Goal: Task Accomplishment & Management: Manage account settings

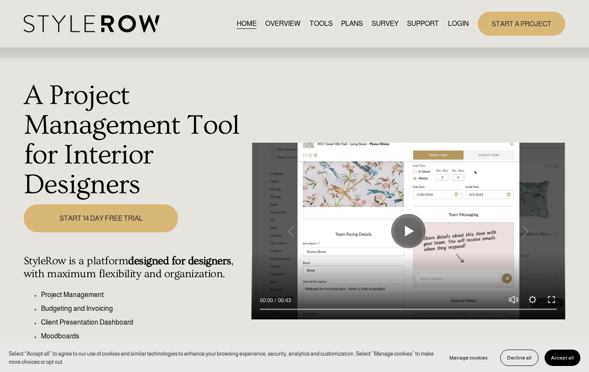
click at [454, 27] on link "LOGIN" at bounding box center [458, 24] width 21 height 12
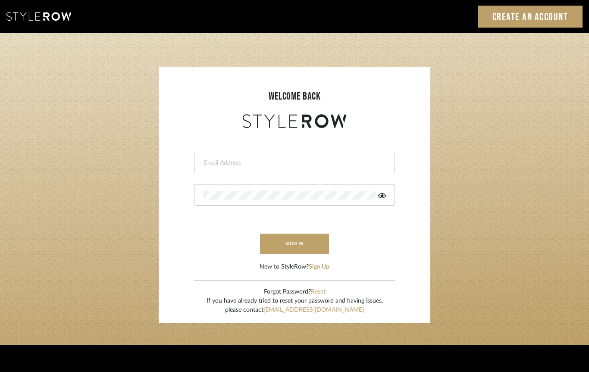
click at [296, 164] on input "email" at bounding box center [293, 163] width 181 height 9
click at [281, 163] on input "email" at bounding box center [287, 163] width 169 height 9
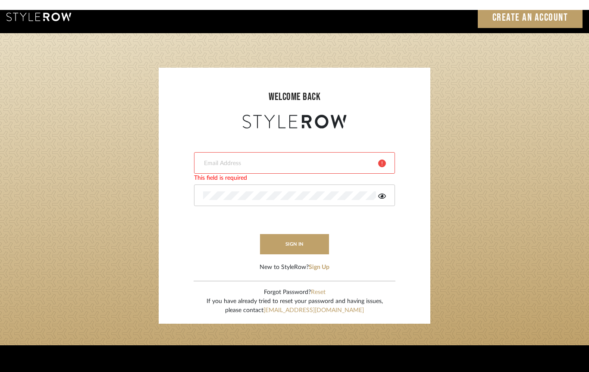
scroll to position [10, 0]
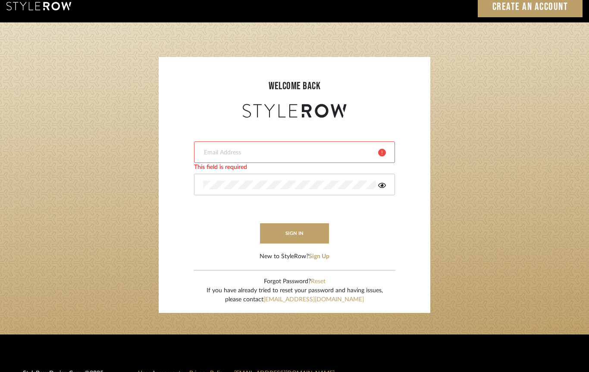
click at [256, 149] on input "email" at bounding box center [287, 152] width 169 height 9
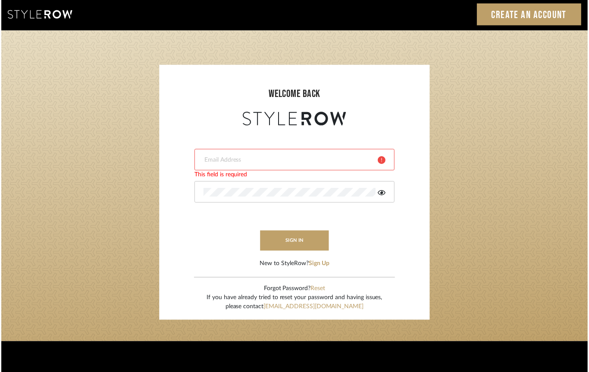
scroll to position [3, 0]
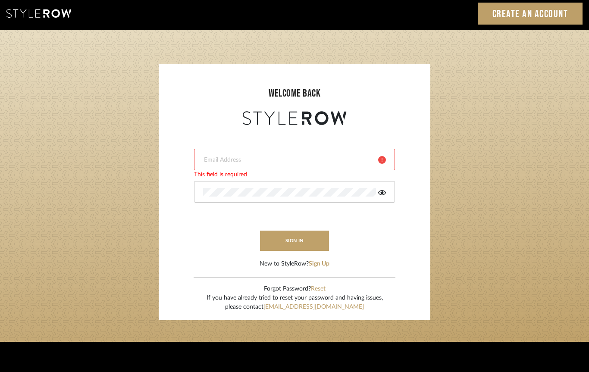
click at [305, 160] on input "email" at bounding box center [287, 160] width 169 height 9
type input "[EMAIL_ADDRESS][DOMAIN_NAME]"
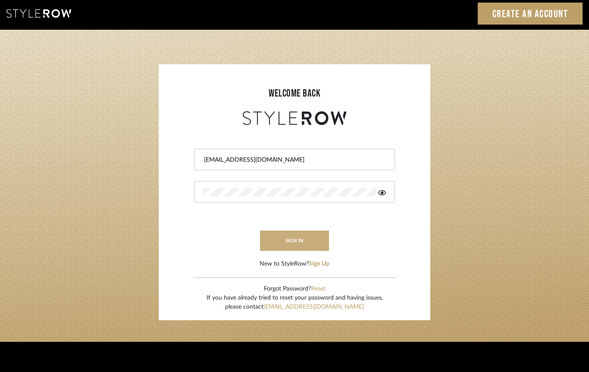
click at [295, 243] on button "sign in" at bounding box center [294, 241] width 69 height 20
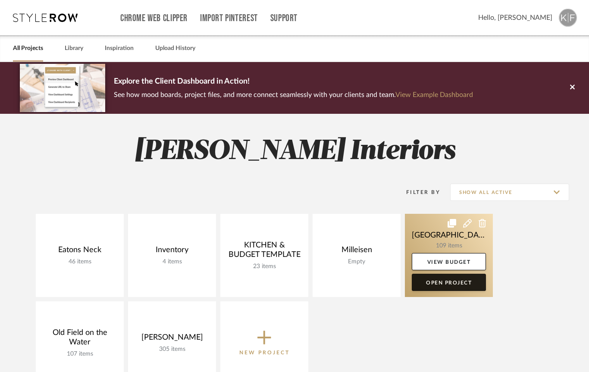
click at [472, 286] on link "Open Project" at bounding box center [449, 282] width 74 height 17
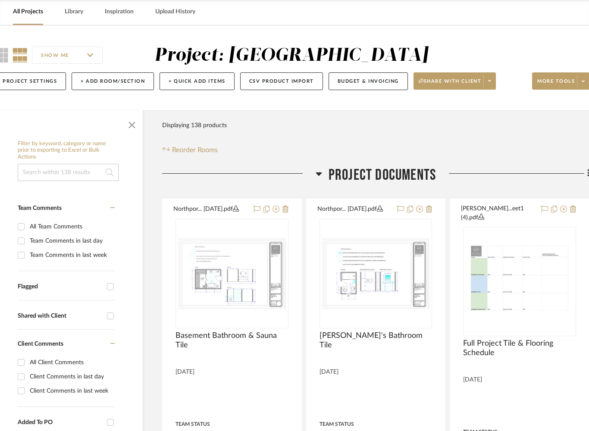
scroll to position [37, 32]
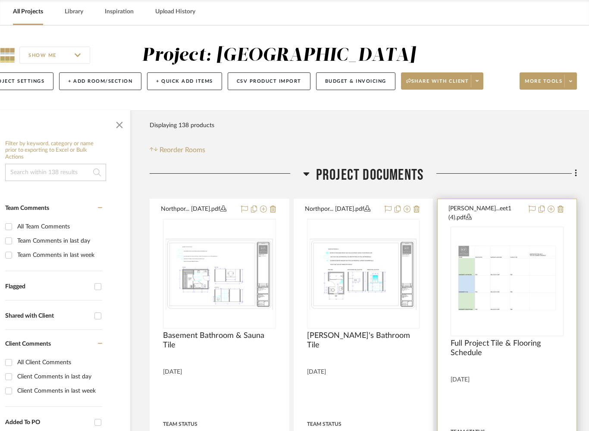
click at [528, 305] on img "0" at bounding box center [507, 282] width 111 height 86
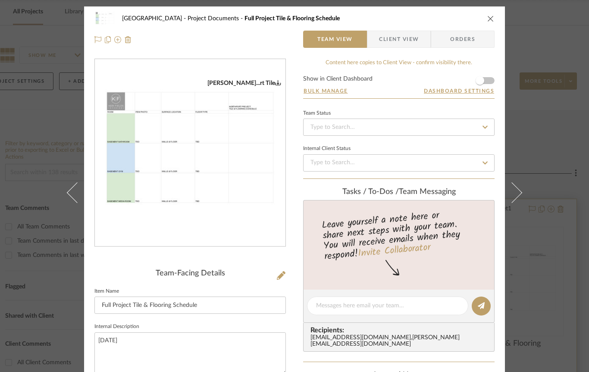
scroll to position [0, 0]
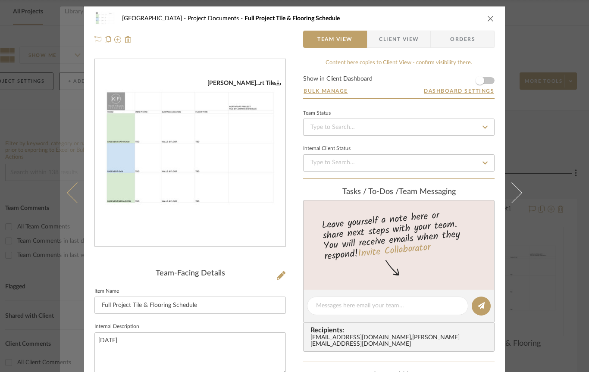
click at [78, 191] on icon at bounding box center [77, 192] width 21 height 21
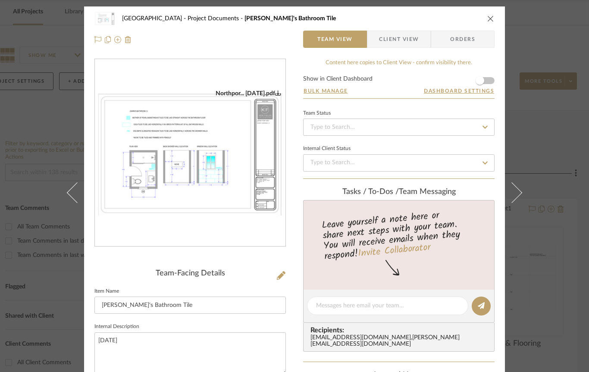
click at [490, 20] on icon "close" at bounding box center [490, 18] width 7 height 7
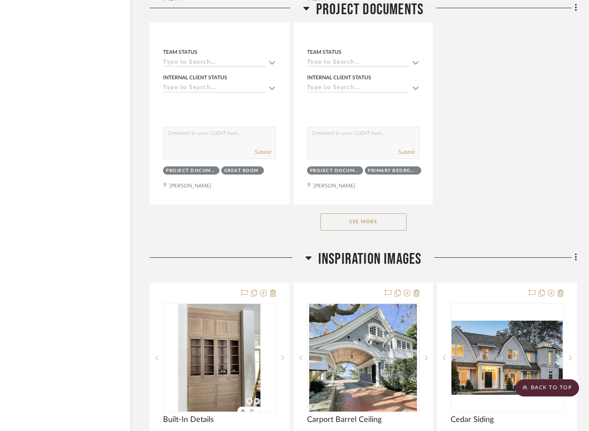
scroll to position [1230, 32]
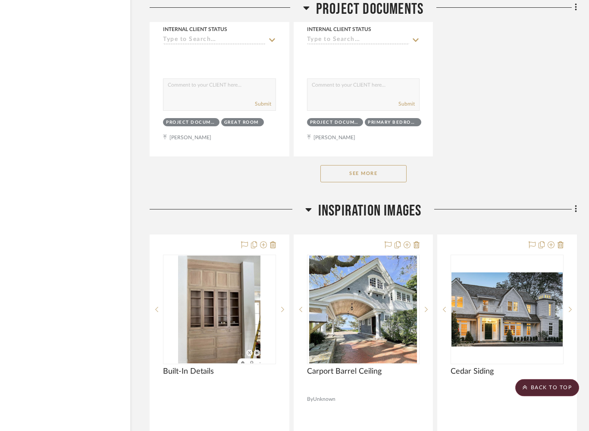
click at [389, 170] on button "See More" at bounding box center [364, 174] width 86 height 17
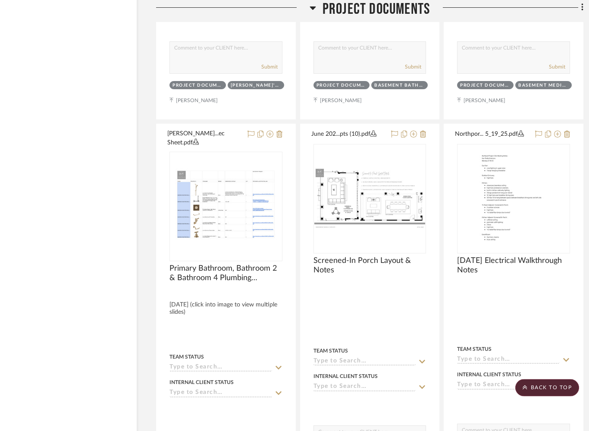
scroll to position [3181, 25]
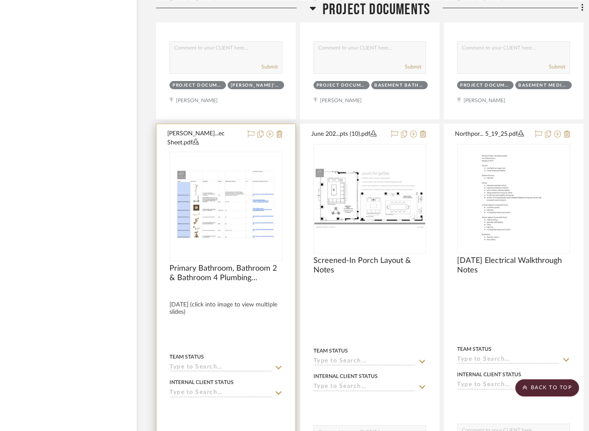
click at [0, 0] on img at bounding box center [0, 0] width 0 height 0
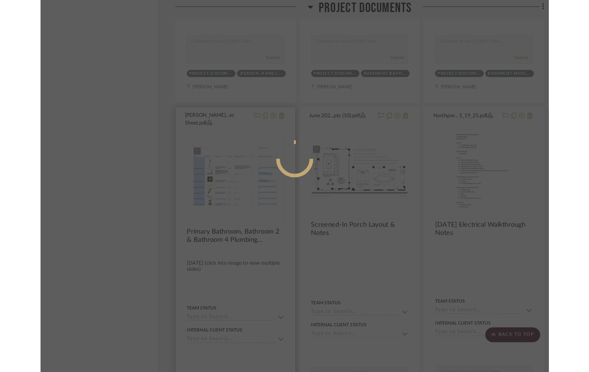
scroll to position [0, 0]
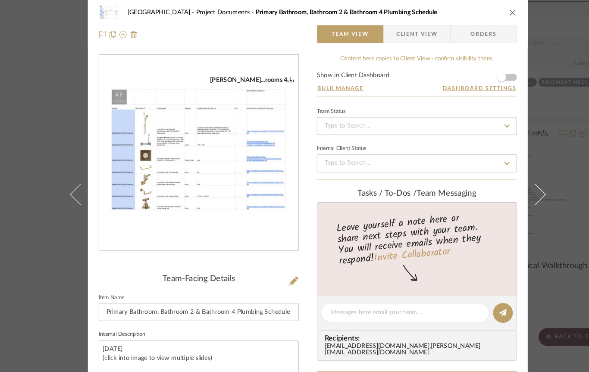
click at [197, 162] on img "0" at bounding box center [190, 153] width 191 height 148
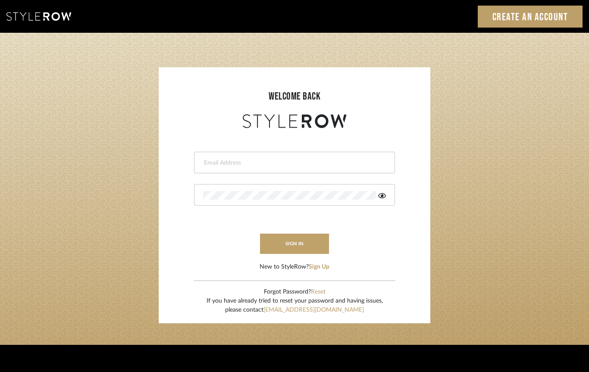
click at [210, 166] on input "email" at bounding box center [293, 163] width 181 height 9
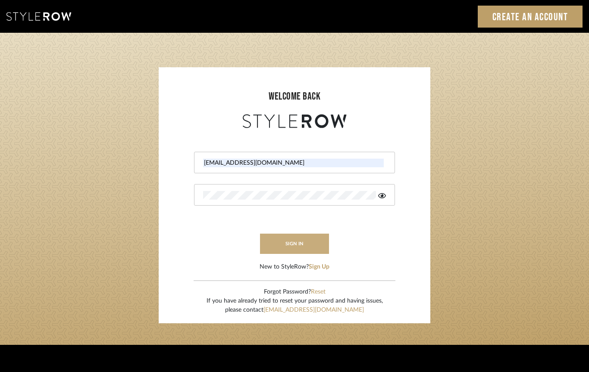
click at [299, 240] on button "sign in" at bounding box center [294, 244] width 69 height 20
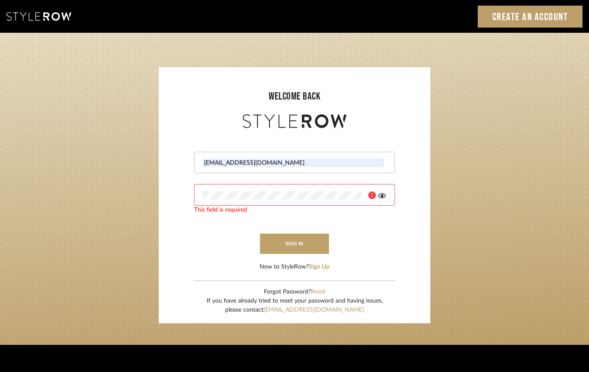
click at [272, 166] on input "[EMAIL_ADDRESS][DOMAIN_NAME]" at bounding box center [293, 163] width 181 height 9
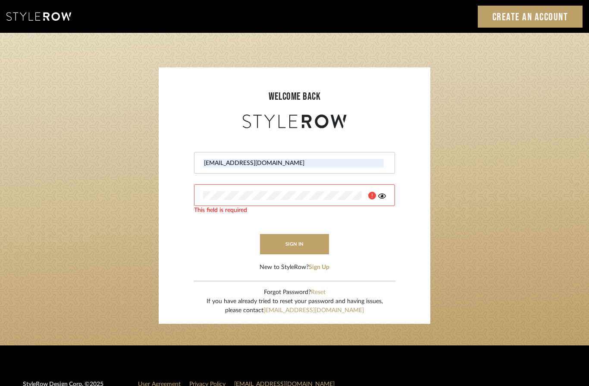
click at [466, 125] on login-page "welcome back keri@kerifieldsinteriors.com This field is required sign in New to…" at bounding box center [294, 189] width 589 height 312
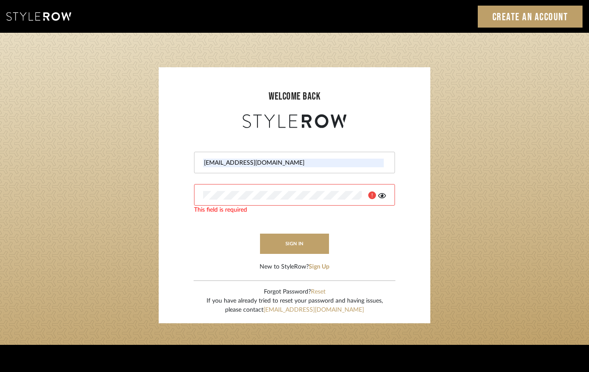
click at [286, 159] on input "[EMAIL_ADDRESS][DOMAIN_NAME]" at bounding box center [293, 163] width 181 height 9
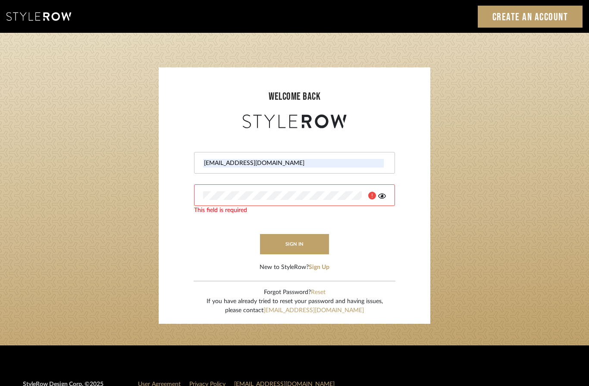
click at [334, 163] on input "[EMAIL_ADDRESS][DOMAIN_NAME]" at bounding box center [293, 163] width 181 height 9
type input "[EMAIL_ADDRESS][DOMAIN_NAME]"
click at [96, 129] on login-page "welcome back keri@kerifieldsinteriors.co This field is required sign in New to …" at bounding box center [294, 189] width 589 height 312
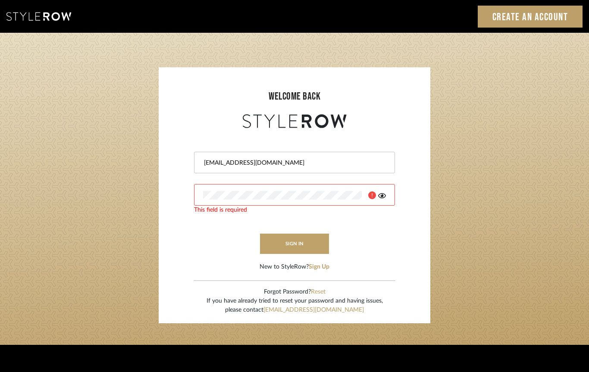
click at [556, 228] on login-page "welcome back keri@kerifieldsinteriors.co This field is required sign in New to …" at bounding box center [294, 189] width 589 height 312
click at [253, 166] on input "email" at bounding box center [293, 163] width 181 height 9
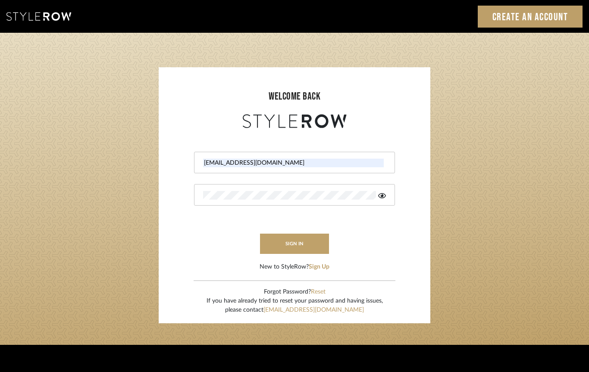
click at [312, 162] on input "[EMAIL_ADDRESS][DOMAIN_NAME]" at bounding box center [293, 163] width 181 height 9
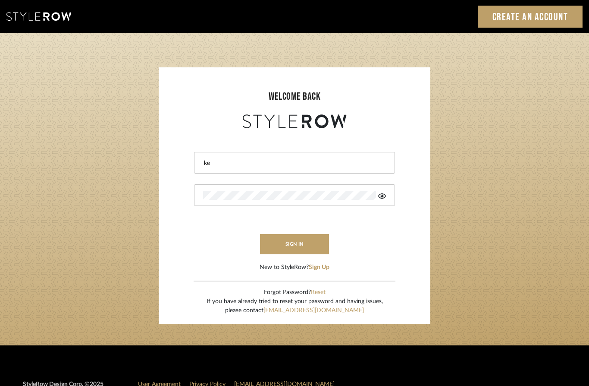
type input "k"
click at [305, 162] on input "email" at bounding box center [293, 163] width 181 height 9
type input "[EMAIL_ADDRESS][DOMAIN_NAME]"
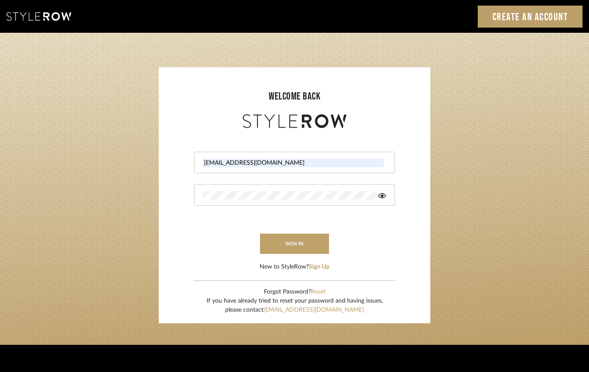
click at [211, 204] on div at bounding box center [294, 195] width 201 height 22
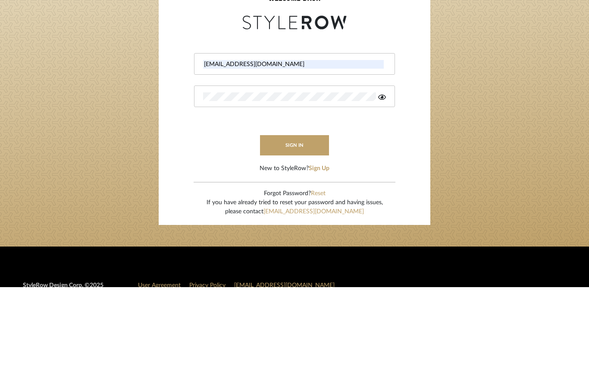
click at [381, 193] on icon at bounding box center [382, 195] width 8 height 5
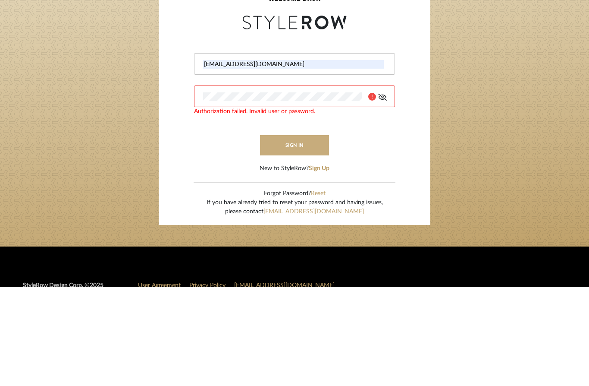
click at [300, 234] on button "sign in" at bounding box center [294, 244] width 69 height 20
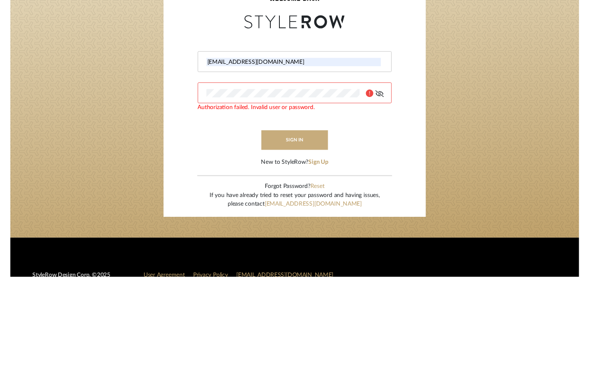
scroll to position [99, 0]
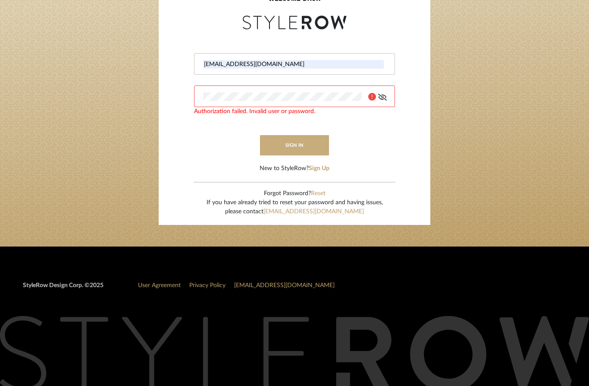
click at [308, 149] on button "sign in" at bounding box center [294, 145] width 69 height 20
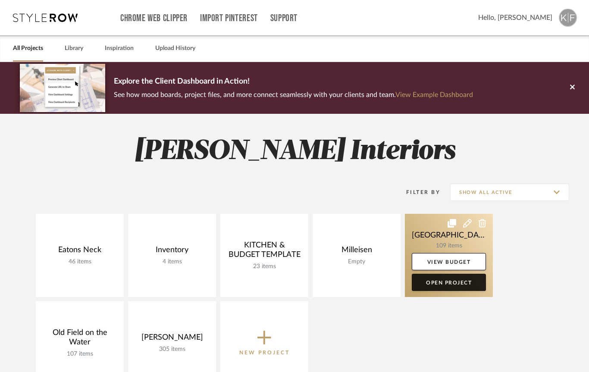
click at [463, 279] on link "Open Project" at bounding box center [449, 282] width 74 height 17
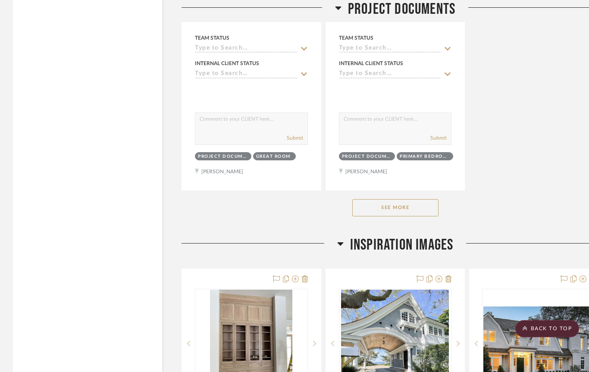
scroll to position [1191, 0]
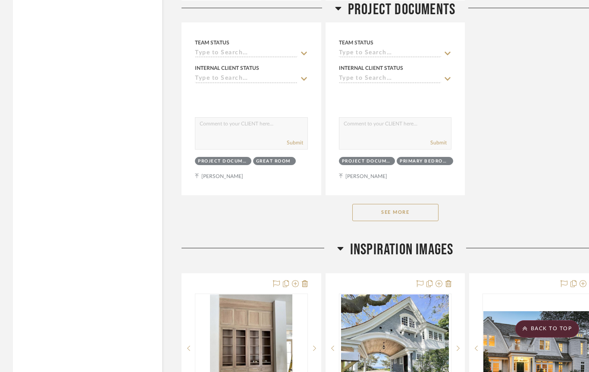
click at [421, 204] on button "See More" at bounding box center [395, 212] width 86 height 17
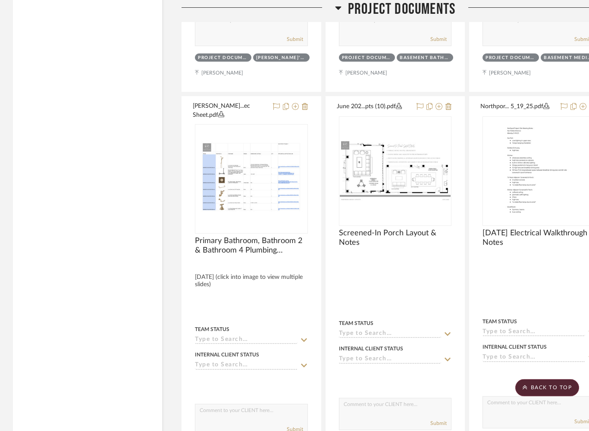
scroll to position [3248, 0]
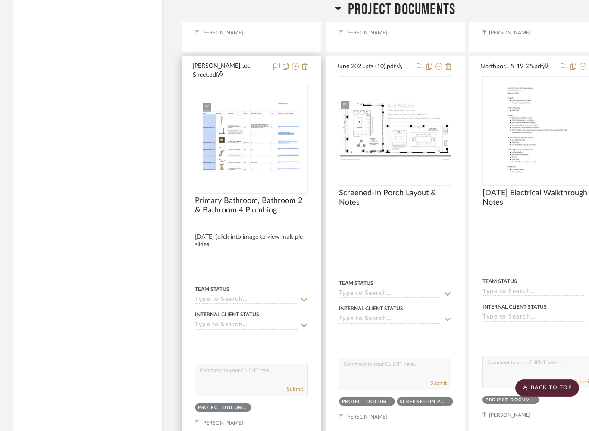
click at [0, 0] on img at bounding box center [0, 0] width 0 height 0
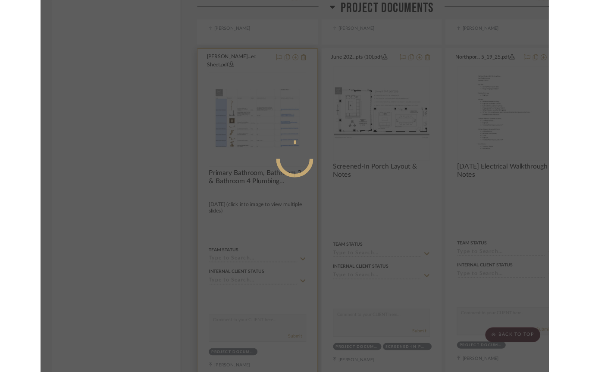
scroll to position [0, 0]
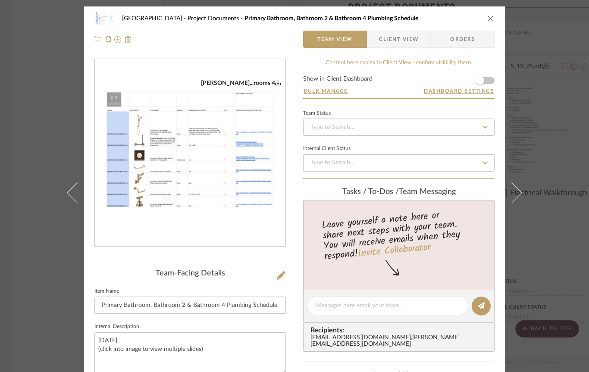
click at [223, 213] on img "0" at bounding box center [190, 153] width 191 height 148
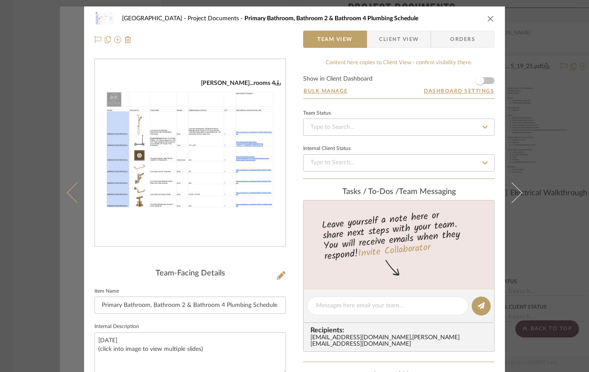
click at [76, 193] on icon at bounding box center [77, 192] width 21 height 21
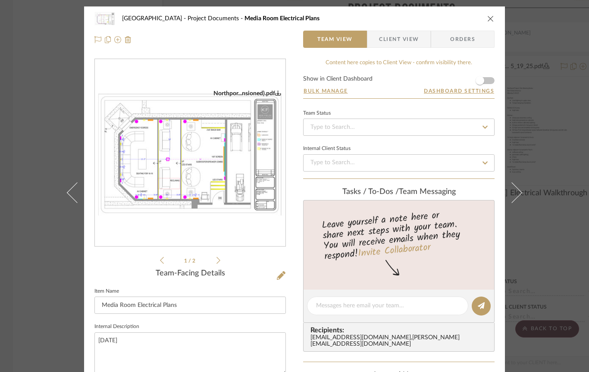
click at [491, 21] on icon "close" at bounding box center [490, 18] width 7 height 7
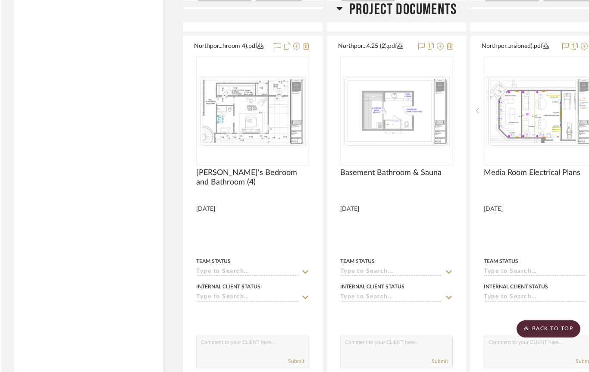
scroll to position [2880, 0]
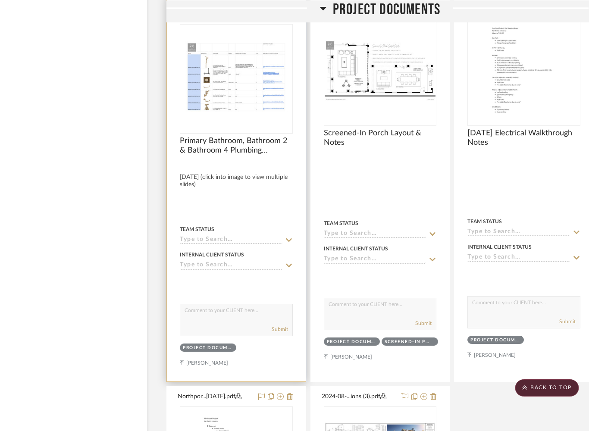
click at [255, 85] on img "0" at bounding box center [236, 79] width 111 height 86
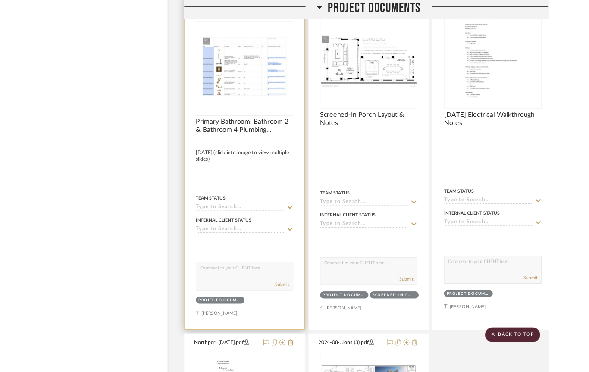
scroll to position [0, 0]
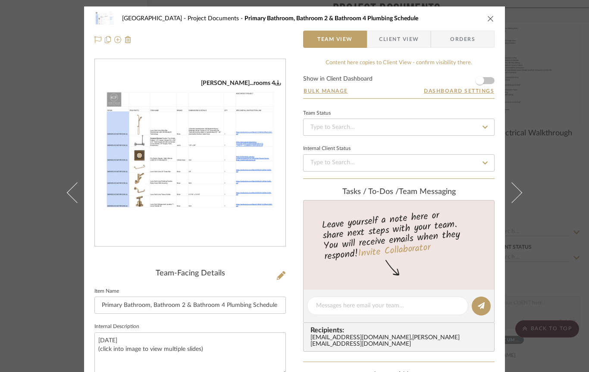
click at [244, 190] on img "0" at bounding box center [190, 153] width 191 height 148
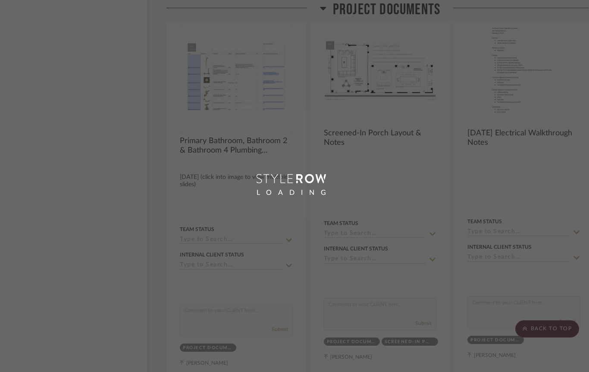
scroll to position [97, 0]
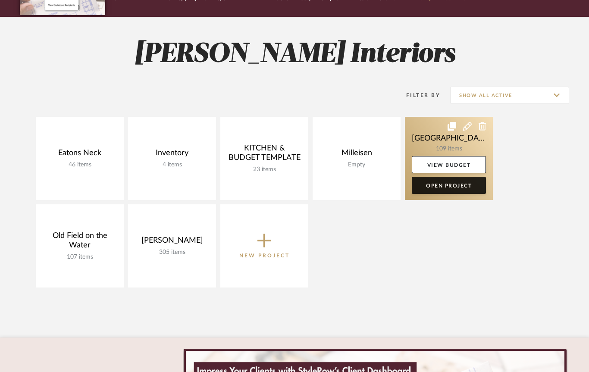
click at [464, 187] on link "Open Project" at bounding box center [449, 185] width 74 height 17
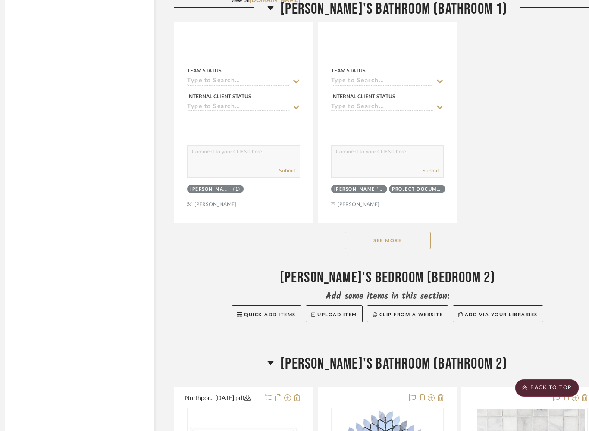
scroll to position [10913, 7]
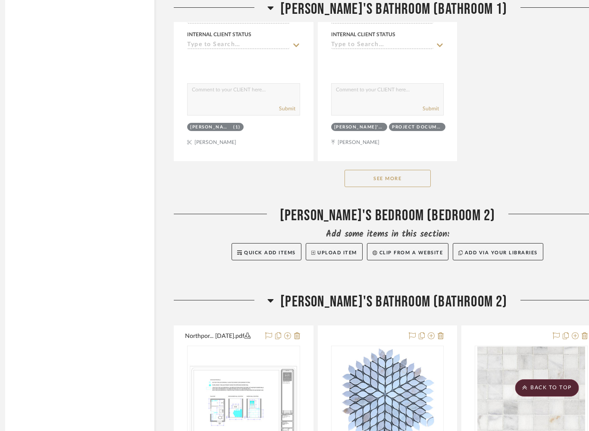
click at [412, 170] on button "See More" at bounding box center [388, 178] width 86 height 17
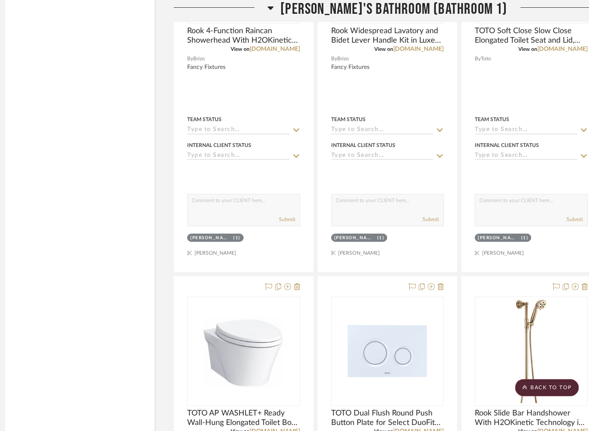
scroll to position [11982, 7]
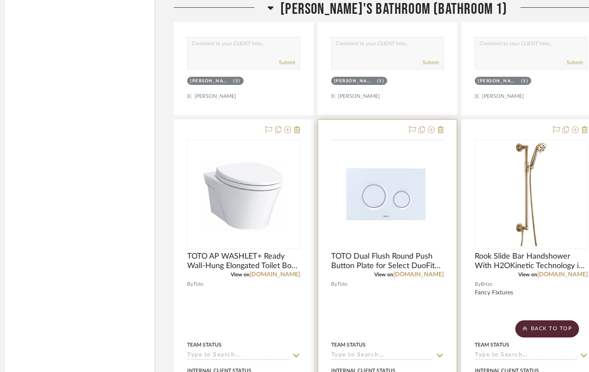
click at [0, 0] on img at bounding box center [0, 0] width 0 height 0
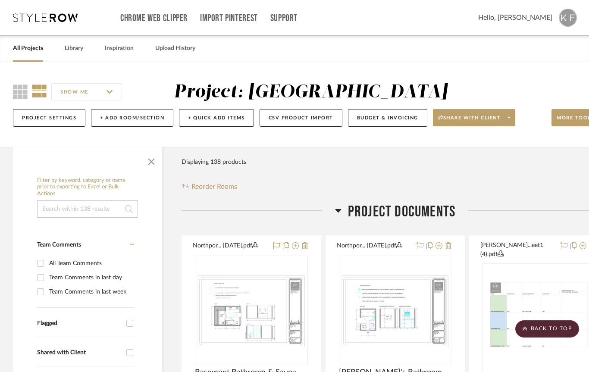
scroll to position [97, 0]
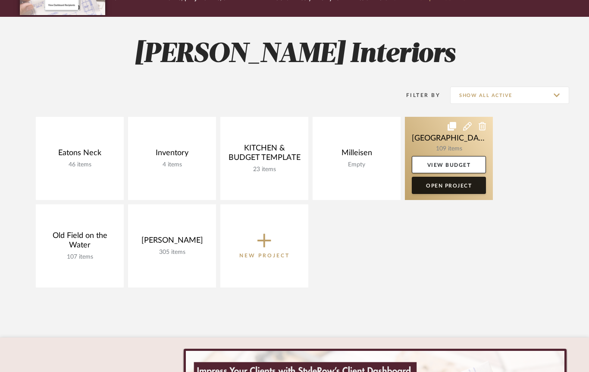
click at [474, 190] on link "Open Project" at bounding box center [449, 185] width 74 height 17
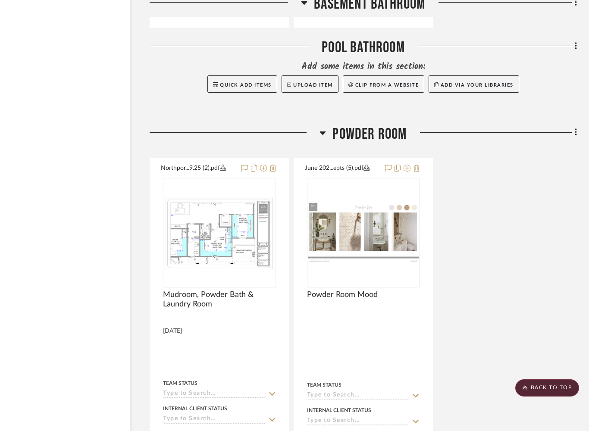
scroll to position [3119, 32]
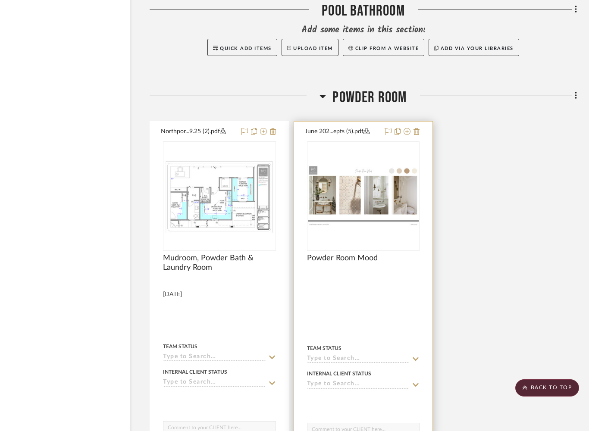
click at [0, 0] on div at bounding box center [0, 0] width 0 height 0
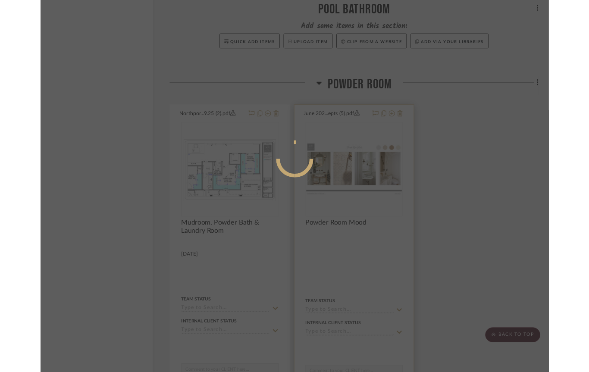
scroll to position [0, 0]
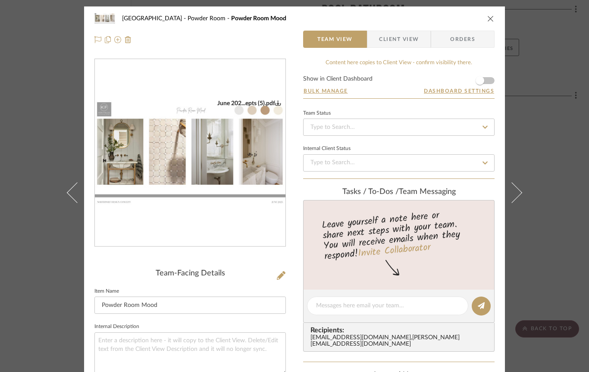
click at [177, 168] on img "0" at bounding box center [190, 153] width 191 height 107
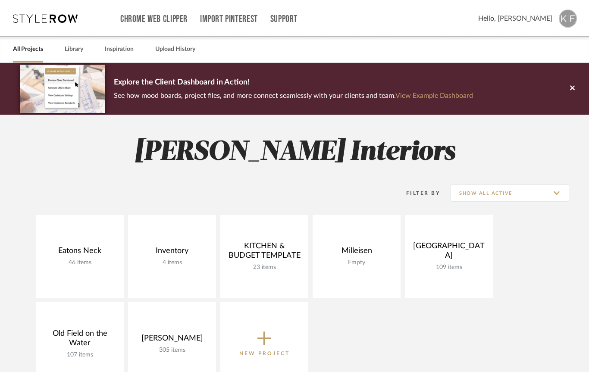
scroll to position [154, 0]
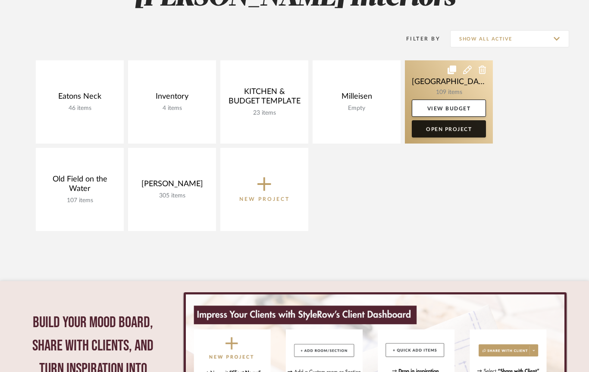
click at [459, 129] on link "Open Project" at bounding box center [449, 128] width 74 height 17
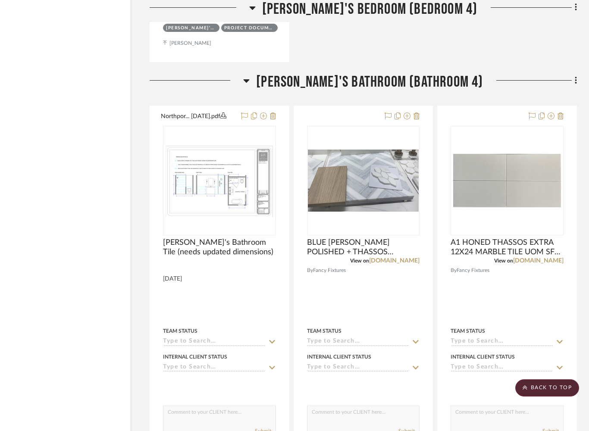
scroll to position [12895, 32]
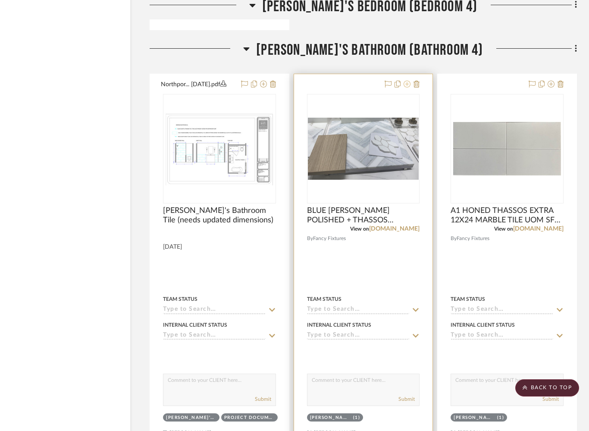
click at [409, 81] on icon at bounding box center [407, 84] width 7 height 7
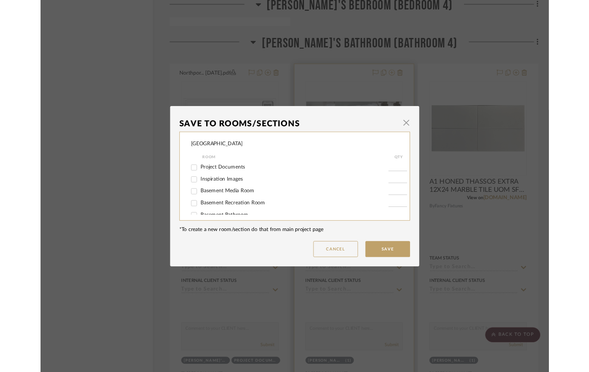
scroll to position [0, 0]
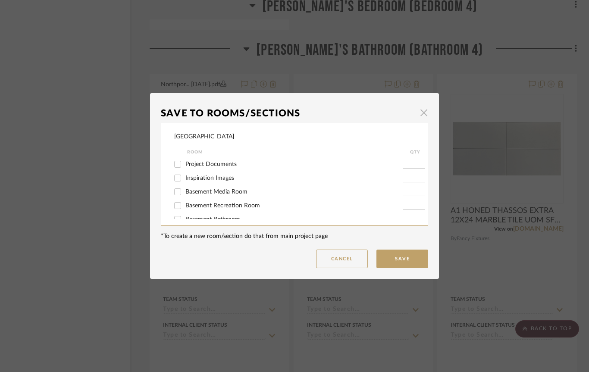
click at [423, 114] on span "button" at bounding box center [423, 112] width 17 height 17
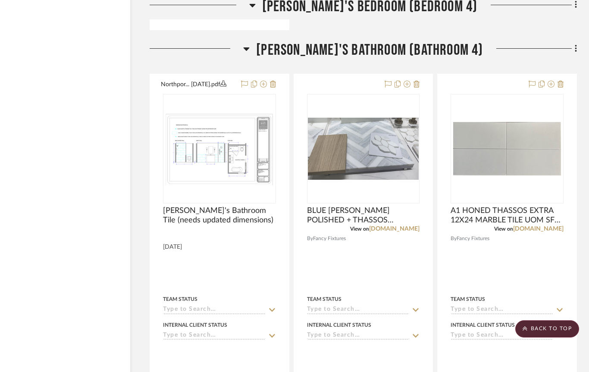
click at [416, 81] on icon at bounding box center [417, 84] width 6 height 7
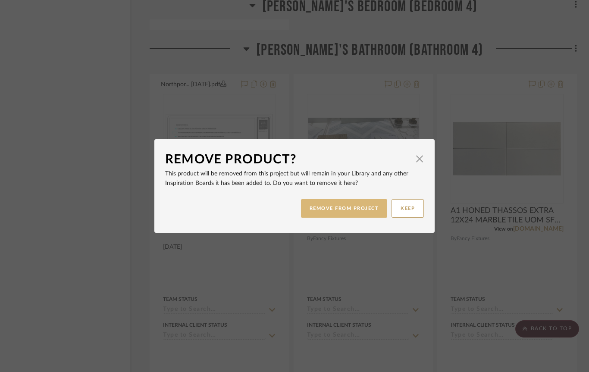
click at [361, 207] on button "REMOVE FROM PROJECT" at bounding box center [344, 208] width 87 height 19
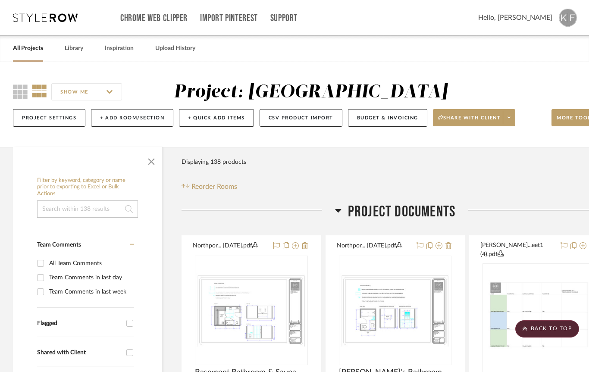
scroll to position [12895, 32]
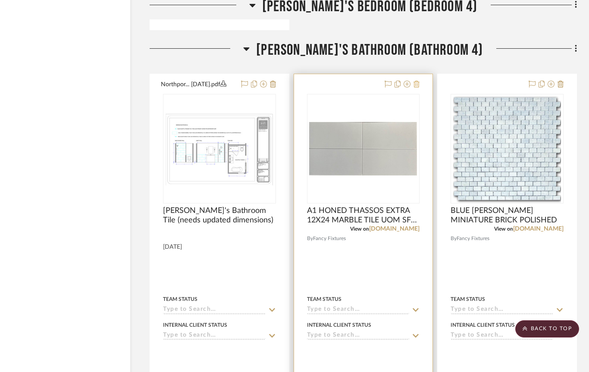
click at [416, 81] on icon at bounding box center [417, 84] width 6 height 7
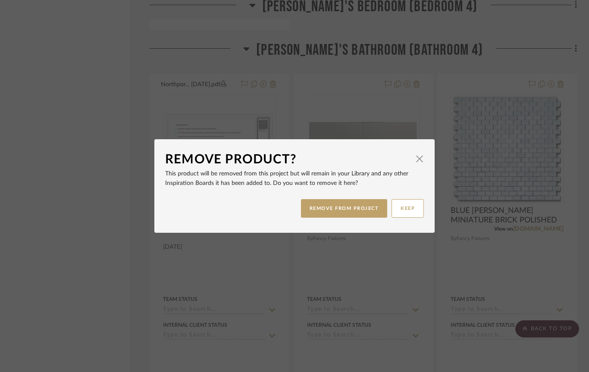
click at [402, 111] on div "Remove Product? × This product will be removed from this project but will remai…" at bounding box center [294, 186] width 589 height 372
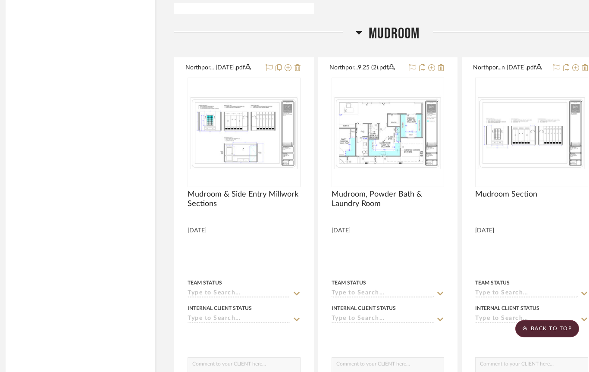
scroll to position [6101, 7]
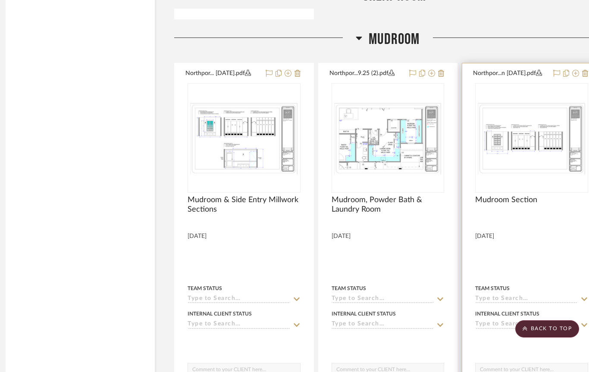
click at [0, 0] on img at bounding box center [0, 0] width 0 height 0
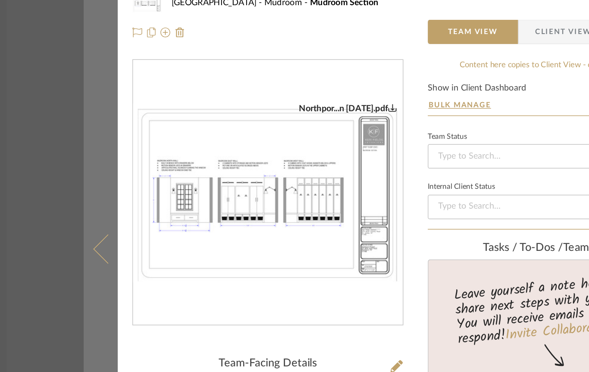
click at [76, 182] on icon at bounding box center [77, 192] width 21 height 21
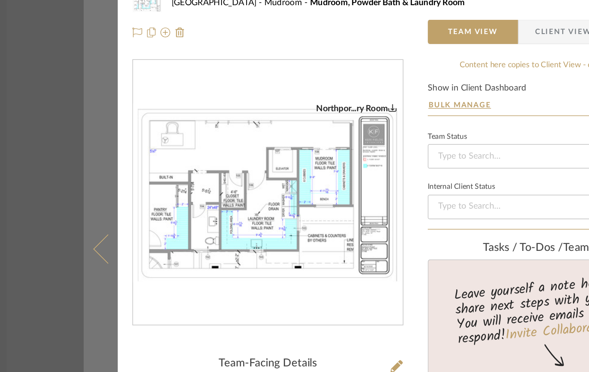
click at [75, 182] on icon at bounding box center [77, 192] width 21 height 21
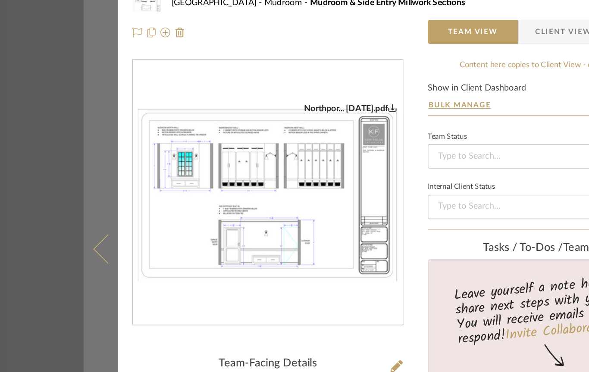
click at [75, 182] on icon at bounding box center [77, 192] width 21 height 21
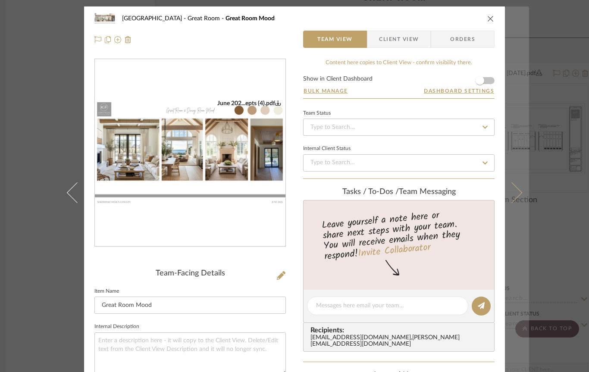
click at [517, 187] on button at bounding box center [517, 192] width 24 height 372
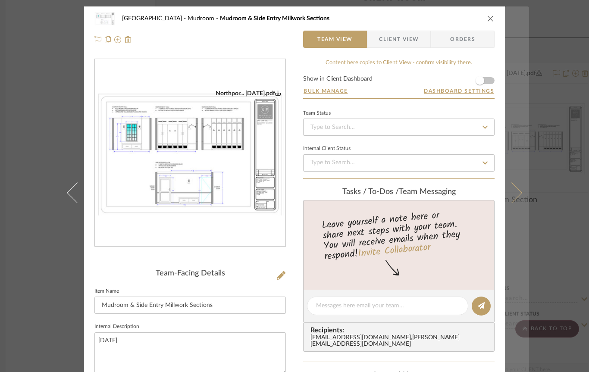
click at [512, 200] on icon at bounding box center [512, 192] width 21 height 21
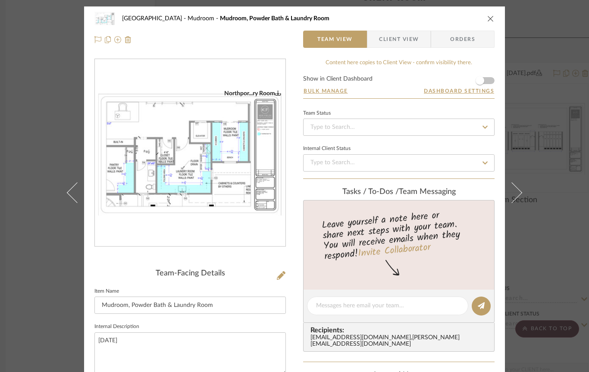
click at [489, 19] on icon "close" at bounding box center [490, 18] width 7 height 7
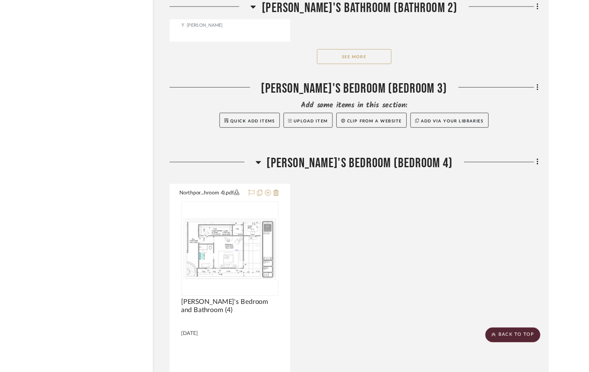
scroll to position [12358, 32]
